Goal: Browse casually

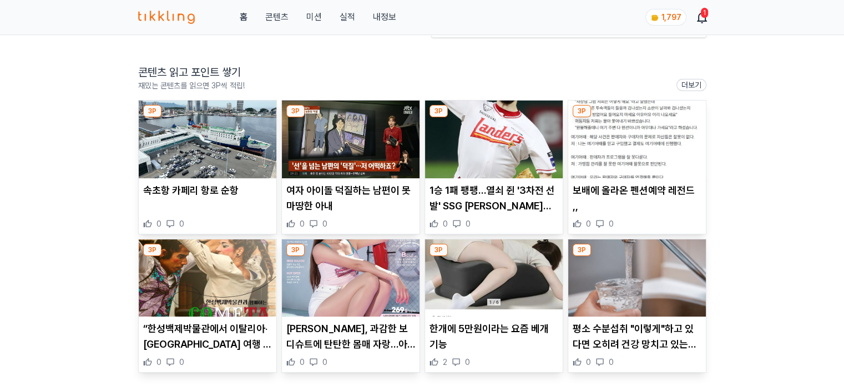
scroll to position [167, 0]
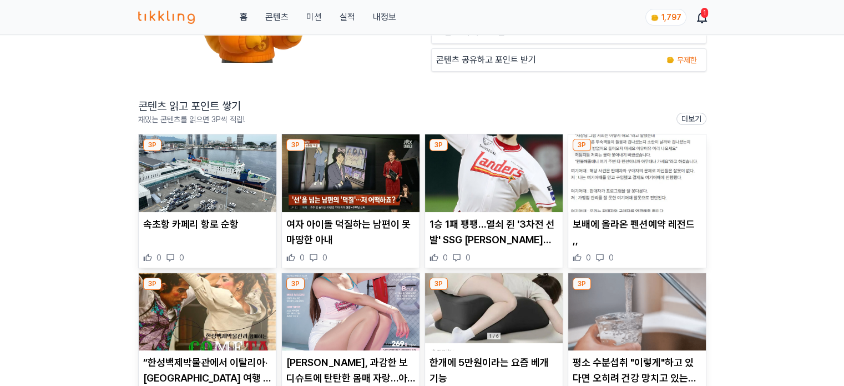
click at [221, 187] on img at bounding box center [208, 173] width 138 height 78
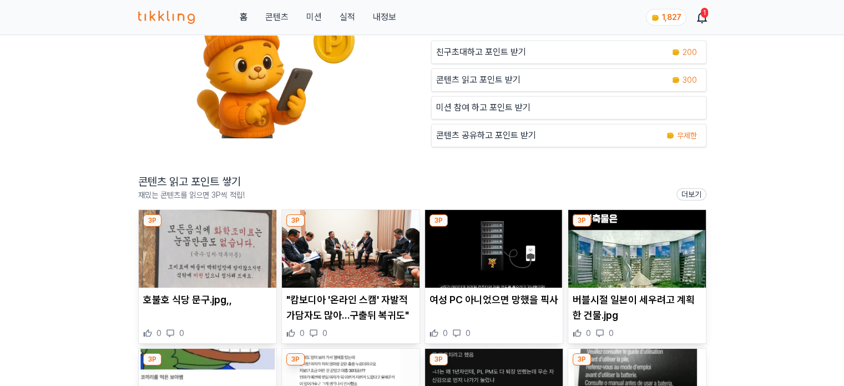
scroll to position [111, 0]
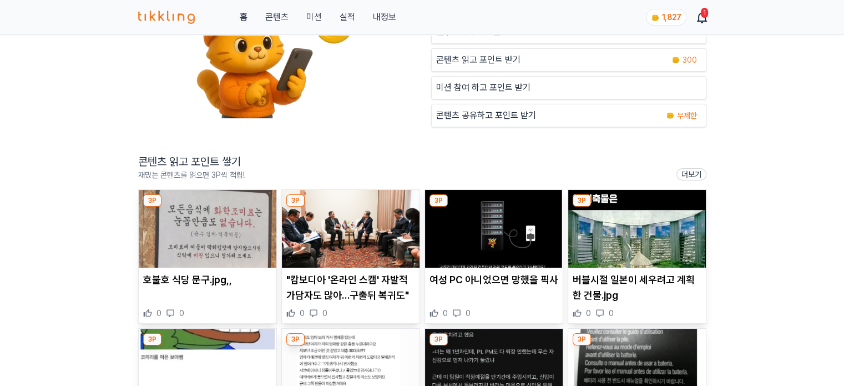
click at [204, 218] on img at bounding box center [208, 229] width 138 height 78
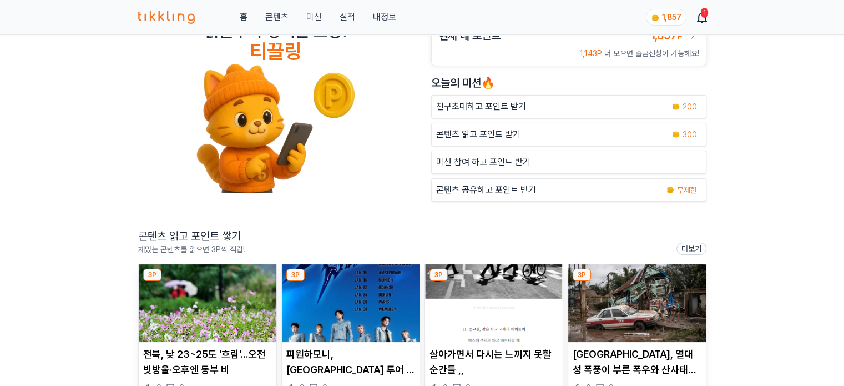
scroll to position [111, 0]
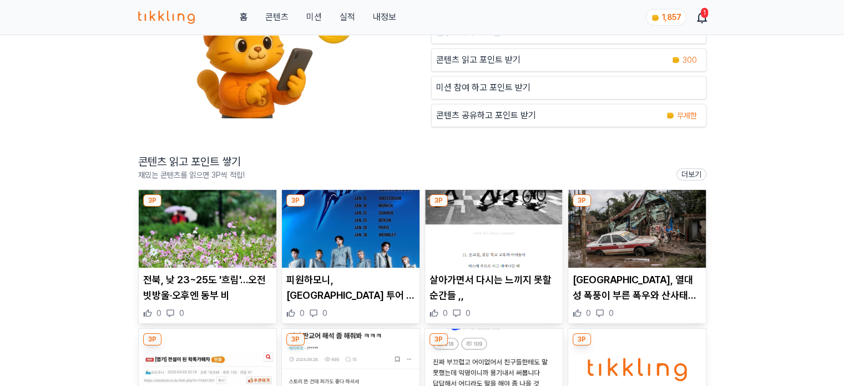
click at [244, 233] on img at bounding box center [208, 229] width 138 height 78
